Goal: Find specific page/section: Find specific page/section

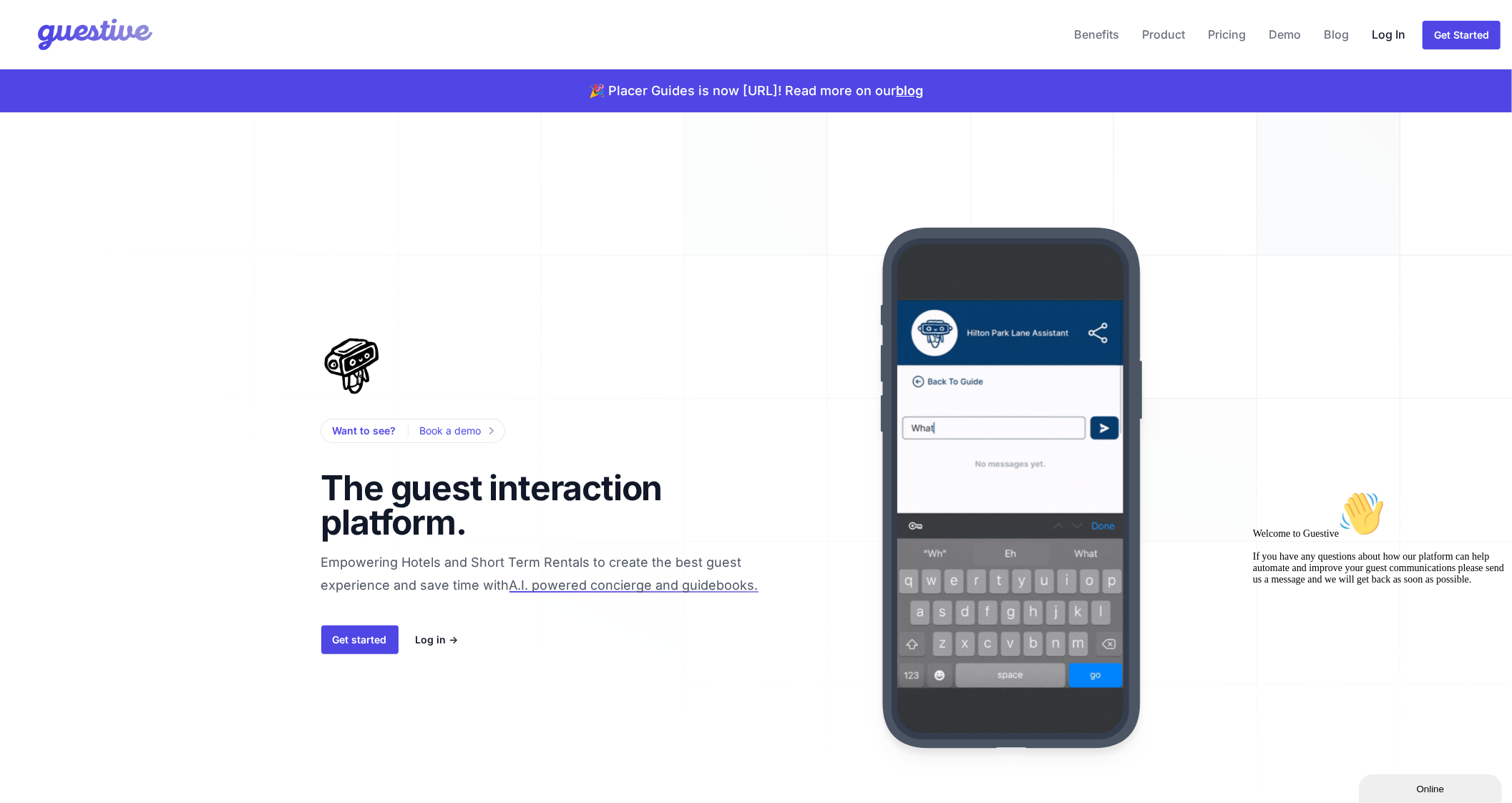
click at [1394, 37] on link "Log In" at bounding box center [1388, 34] width 45 height 34
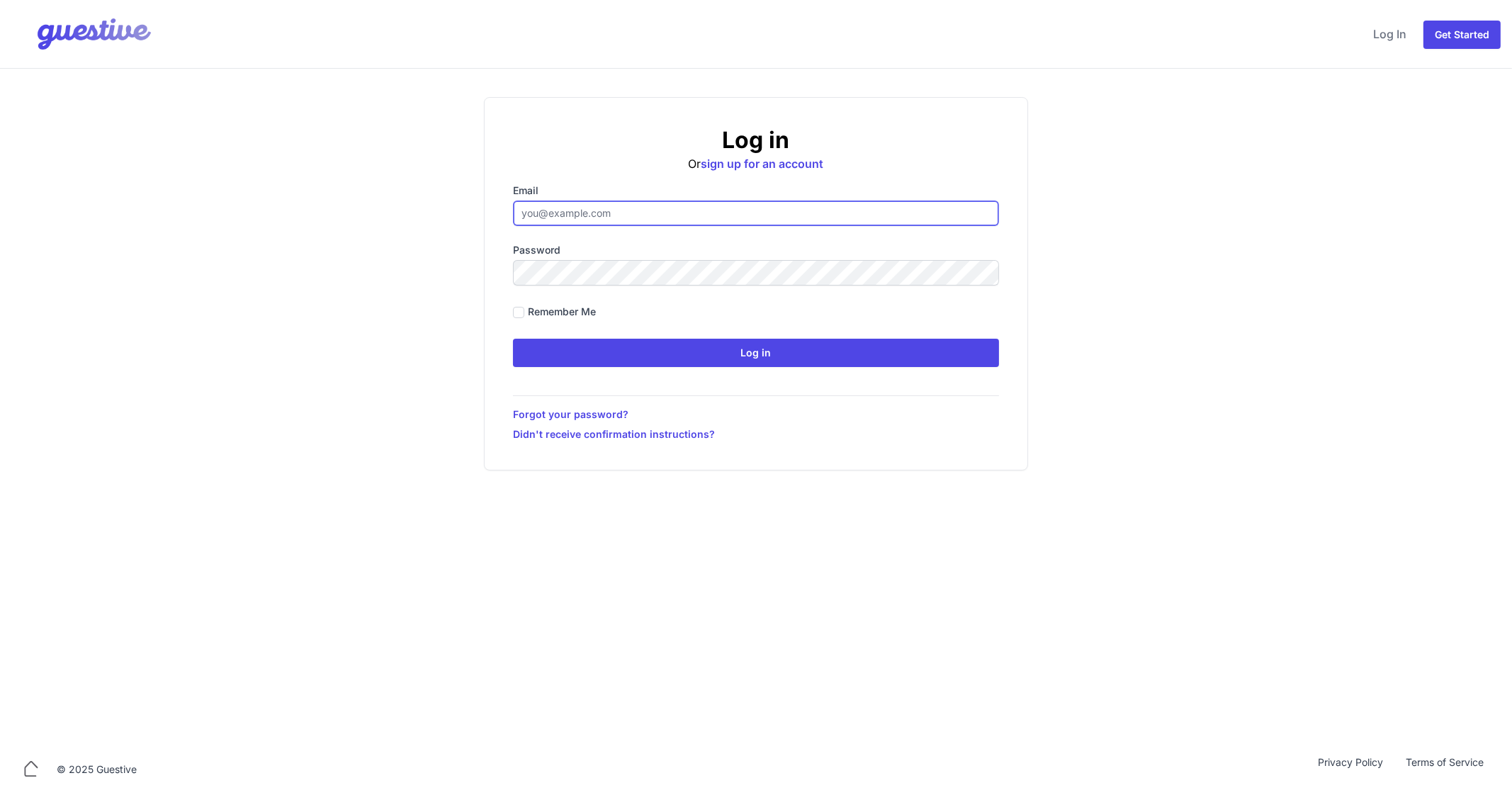
type input "[EMAIL_ADDRESS][DOMAIN_NAME]"
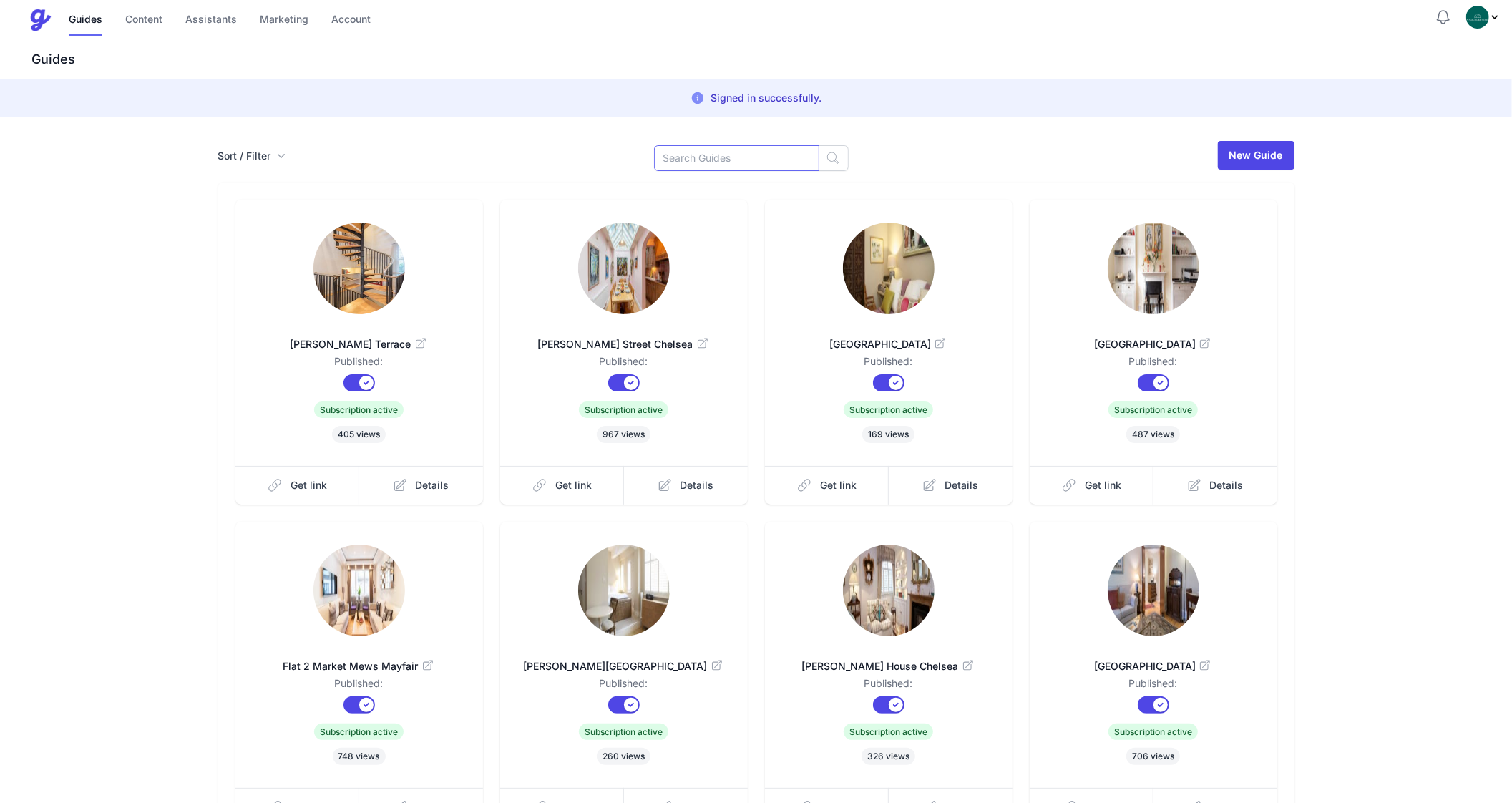
click at [719, 166] on input at bounding box center [736, 158] width 166 height 26
type input "M"
type input "Flat 1"
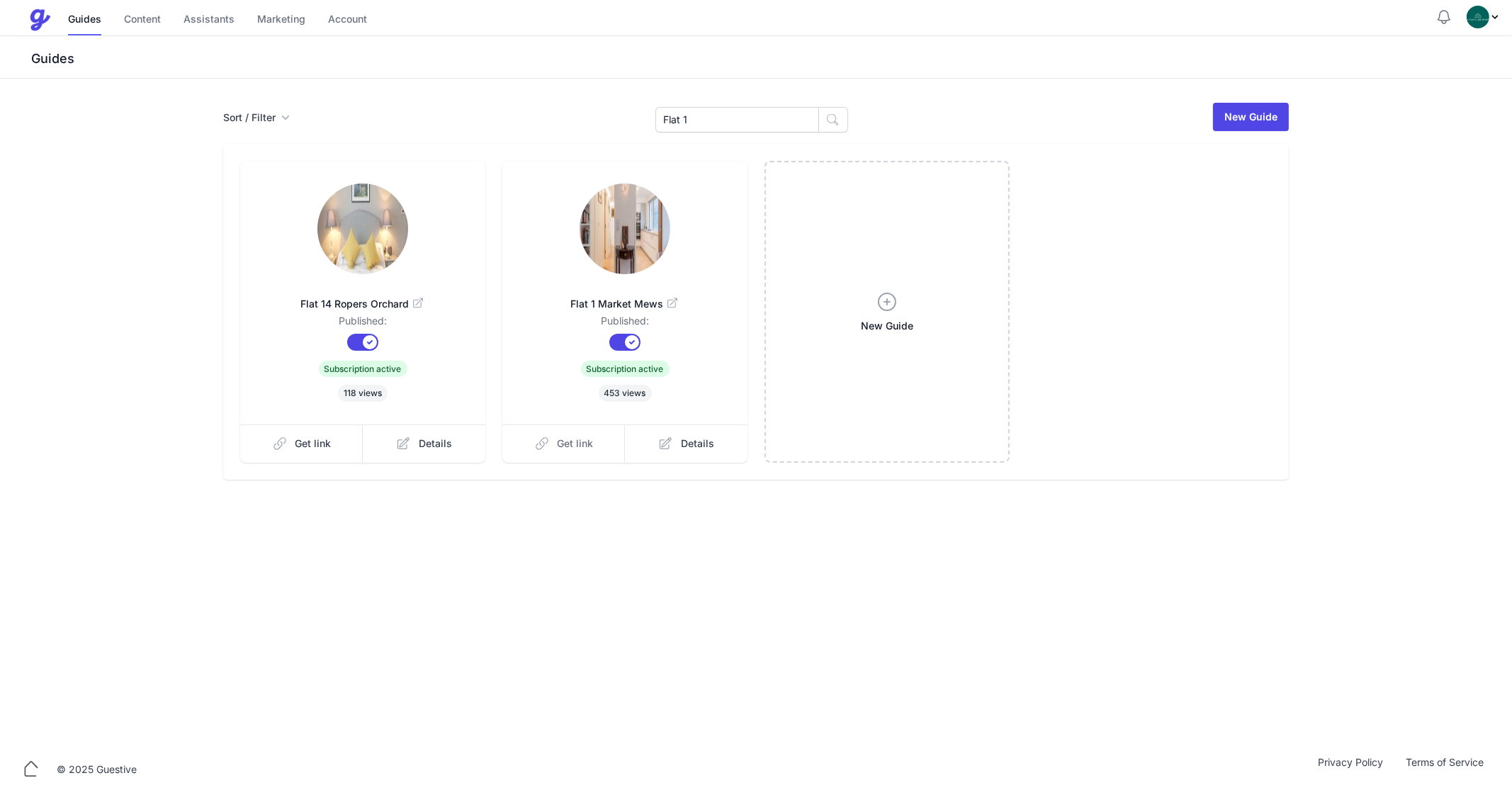
click at [567, 446] on span "Get link" at bounding box center [576, 443] width 36 height 14
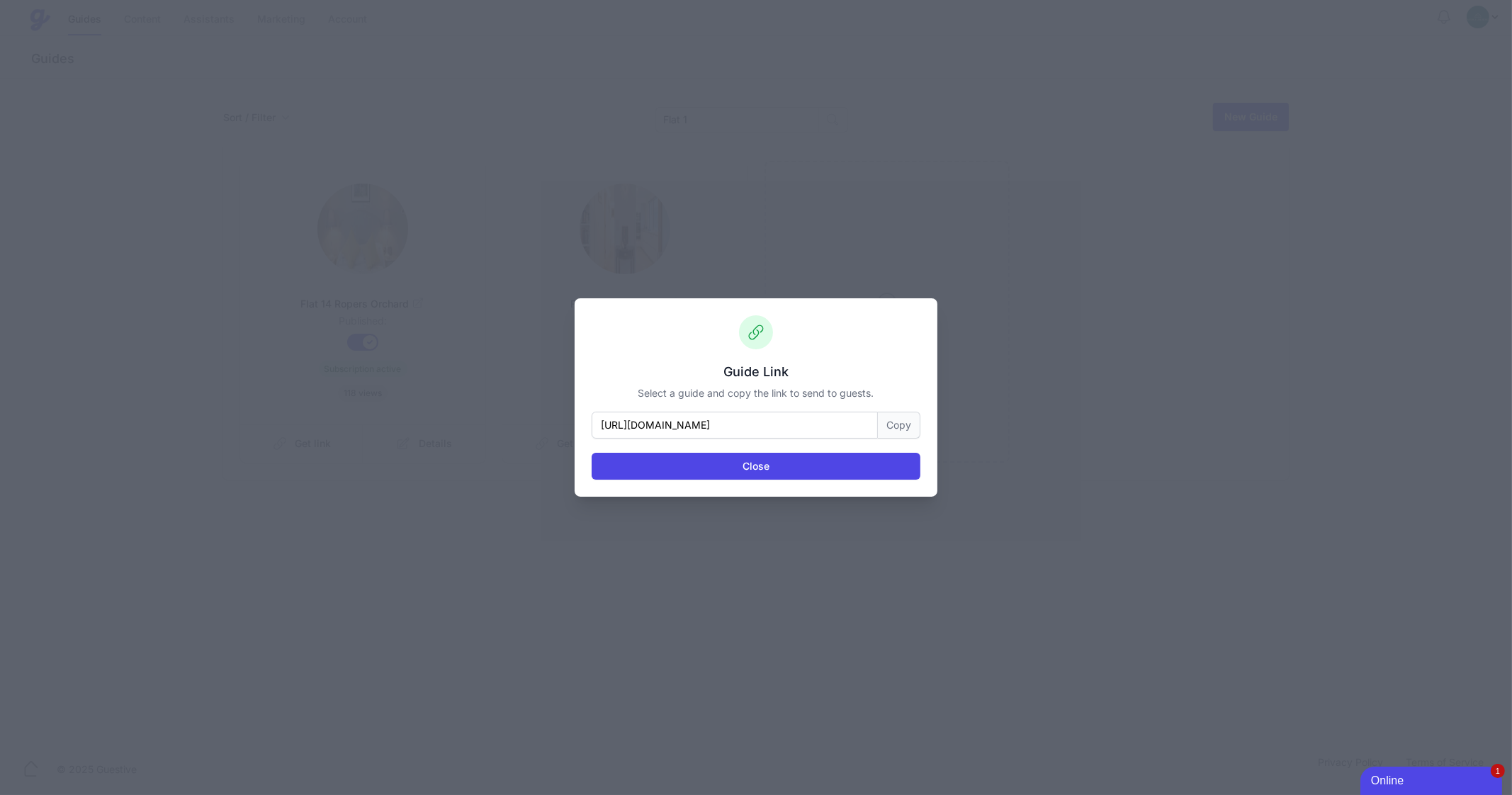
click at [908, 436] on button "Copy" at bounding box center [899, 425] width 43 height 27
click at [719, 459] on button "Close" at bounding box center [755, 466] width 329 height 27
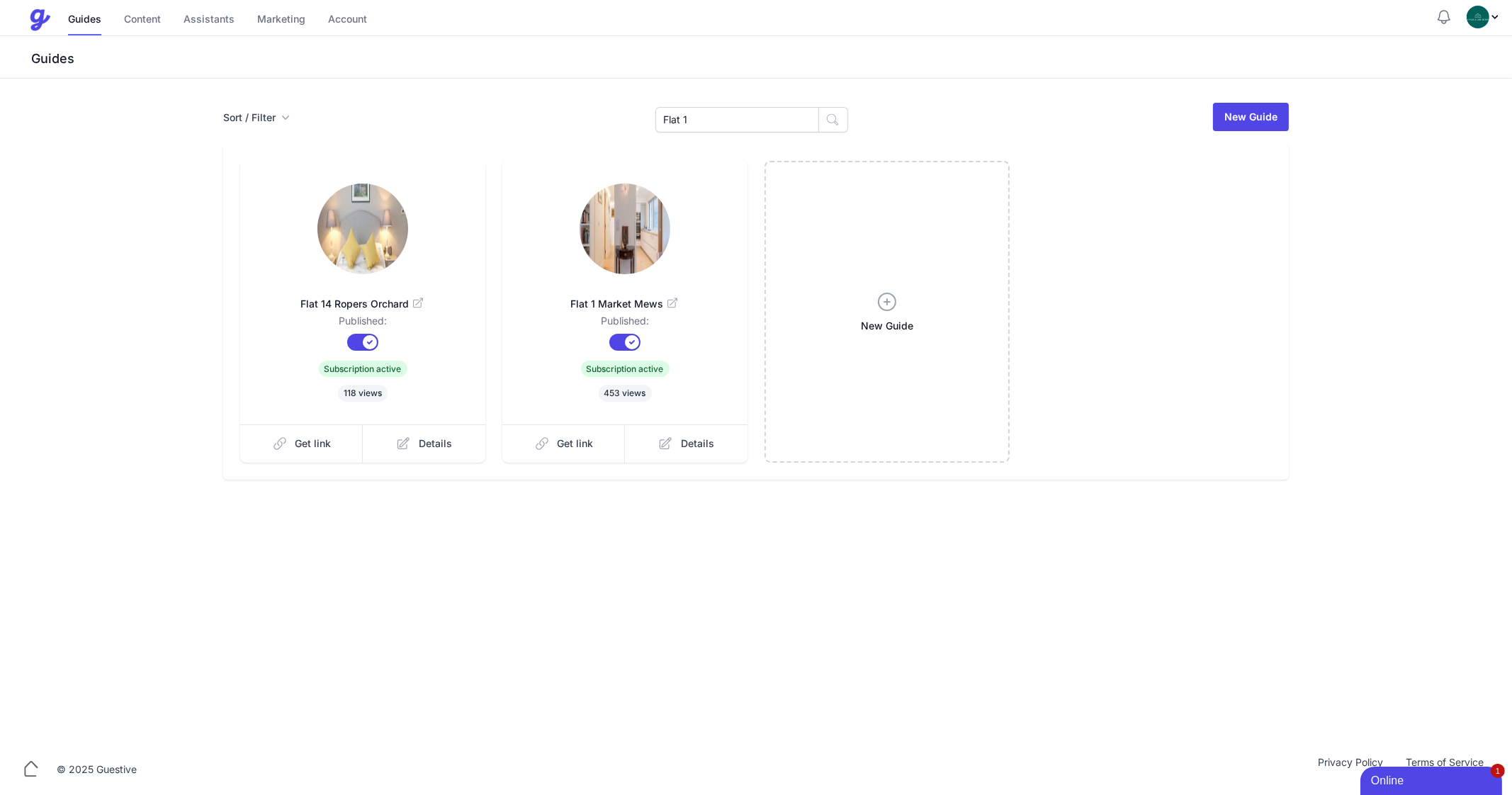
click at [581, 246] on link at bounding box center [625, 231] width 200 height 94
